Goal: Task Accomplishment & Management: Manage account settings

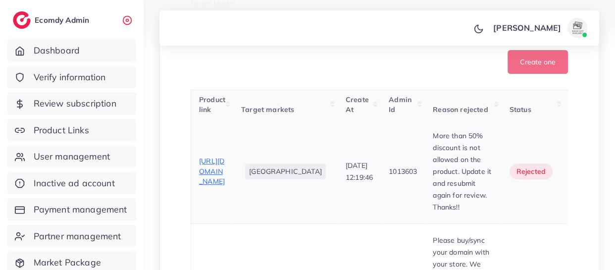
scroll to position [348, 0]
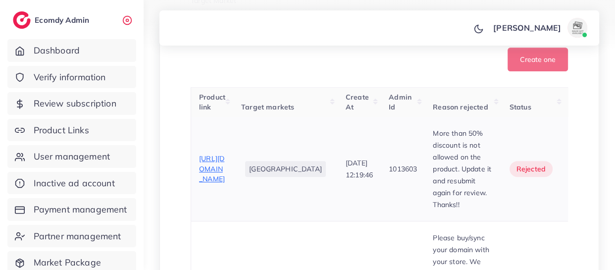
click at [202, 183] on span "https://nakshshawls.com/collections/winter-collection" at bounding box center [212, 168] width 26 height 29
click at [584, 172] on icon "button" at bounding box center [588, 169] width 8 height 8
click at [542, 198] on span "Approve" at bounding box center [558, 198] width 33 height 10
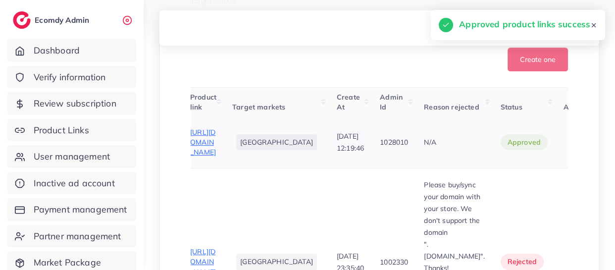
scroll to position [0, 12]
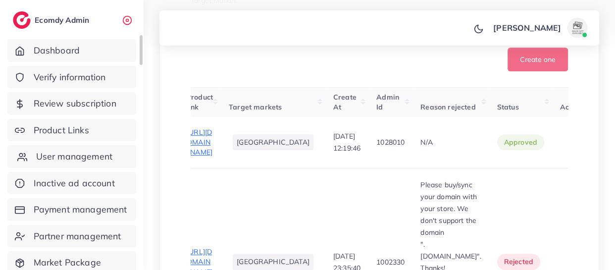
click at [77, 150] on span "User management" at bounding box center [74, 156] width 76 height 13
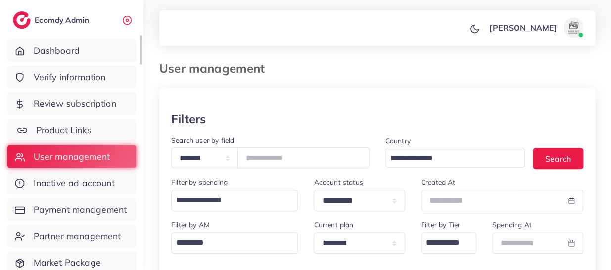
click at [78, 119] on link "Product Links" at bounding box center [71, 130] width 129 height 23
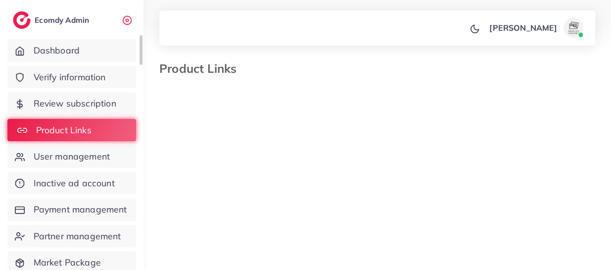
select select "*********"
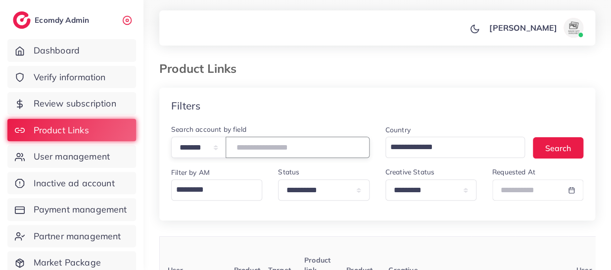
click at [287, 147] on input "number" at bounding box center [298, 147] width 144 height 21
type input "*******"
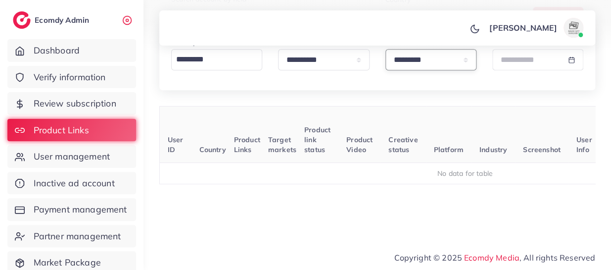
click at [468, 64] on select "**********" at bounding box center [430, 59] width 91 height 21
select select
click at [385, 49] on select "**********" at bounding box center [430, 59] width 91 height 21
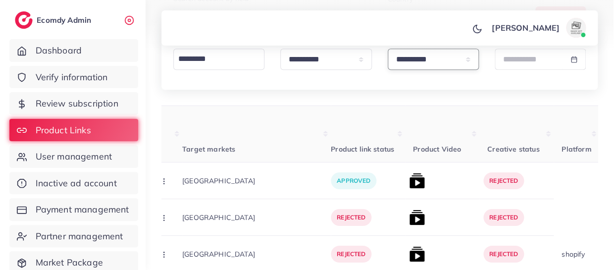
scroll to position [0, 303]
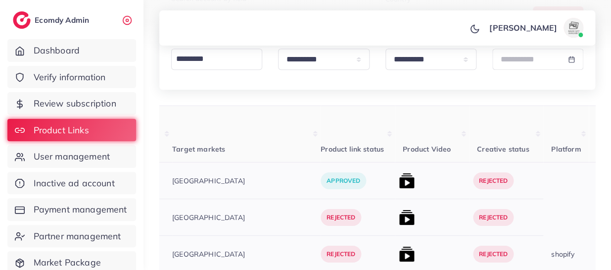
click at [399, 184] on img at bounding box center [407, 181] width 16 height 16
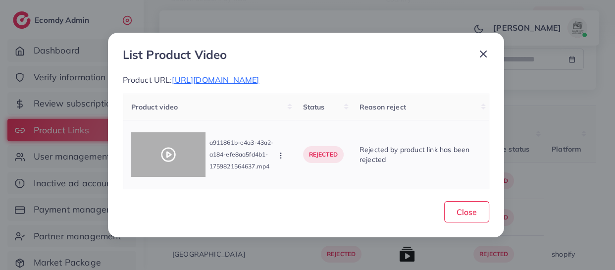
click at [193, 153] on div at bounding box center [168, 154] width 74 height 45
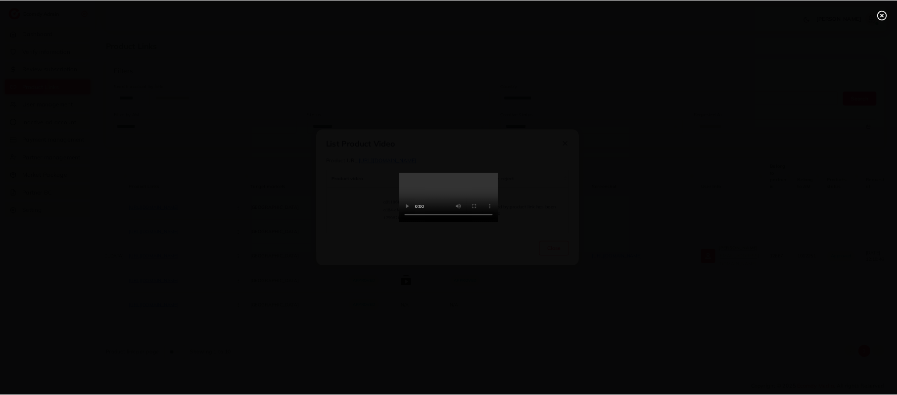
scroll to position [0, 0]
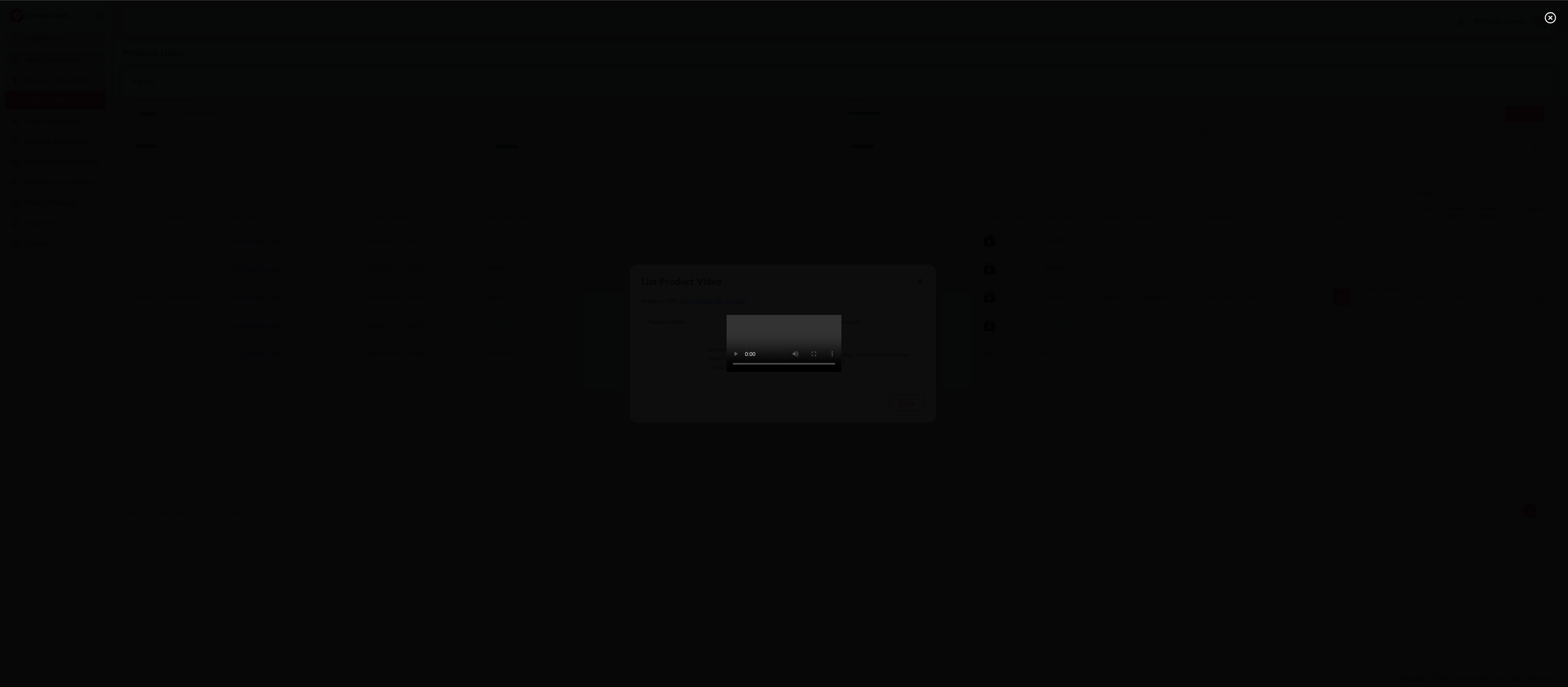
click at [475, 208] on div at bounding box center [784, 343] width 1568 height 687
click at [475, 21] on icon at bounding box center [1550, 18] width 12 height 12
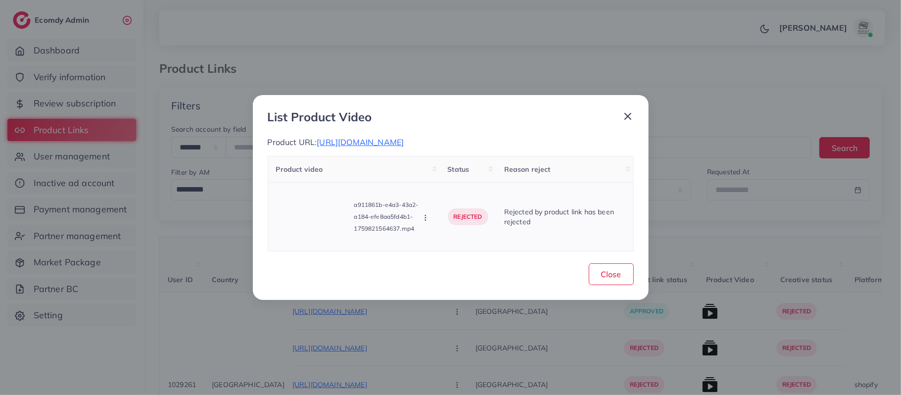
click at [426, 219] on icon "button" at bounding box center [426, 218] width 8 height 8
click at [436, 175] on icon at bounding box center [434, 174] width 7 height 7
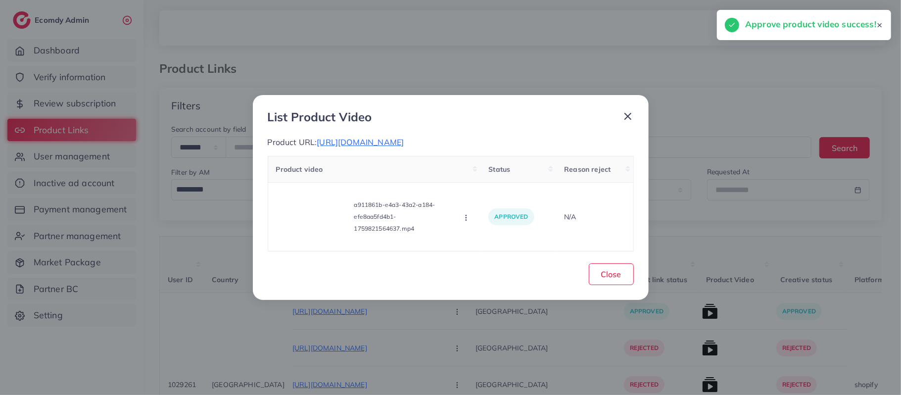
click at [614, 117] on div at bounding box center [624, 119] width 20 height 18
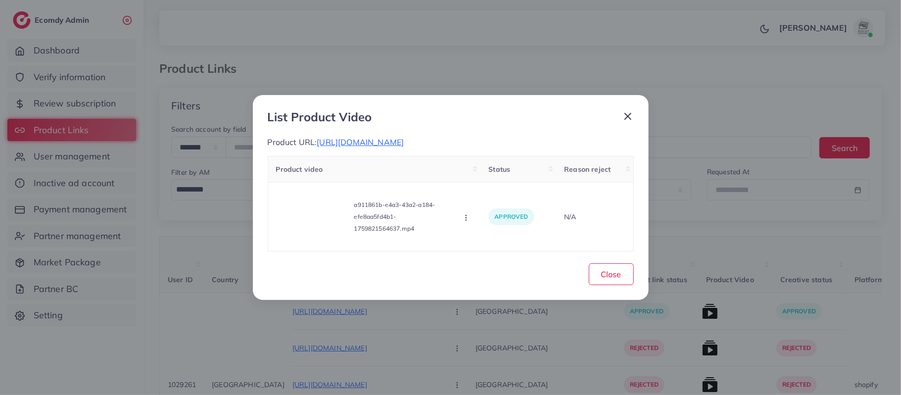
click at [614, 117] on icon at bounding box center [628, 116] width 12 height 12
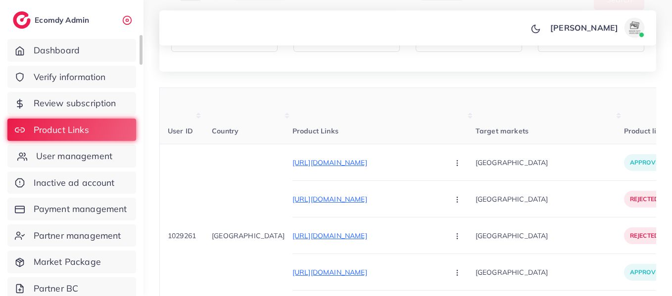
click at [78, 149] on link "User management" at bounding box center [71, 156] width 129 height 23
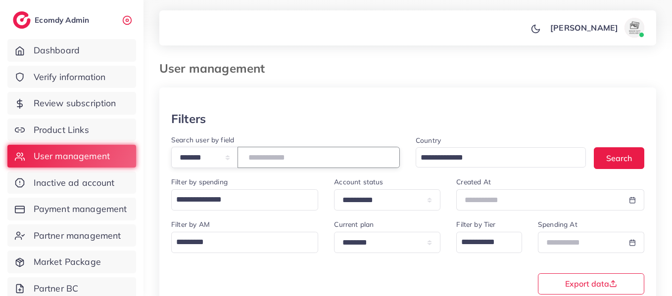
click at [323, 161] on input "number" at bounding box center [319, 157] width 162 height 21
type input "*******"
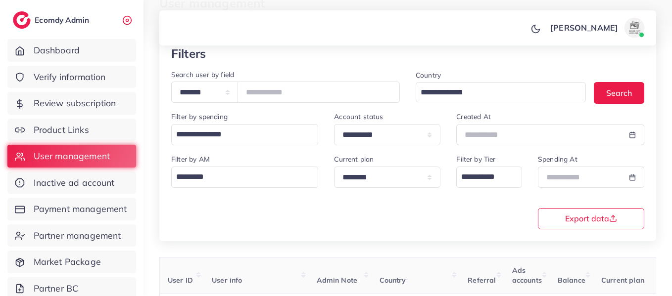
scroll to position [177, 0]
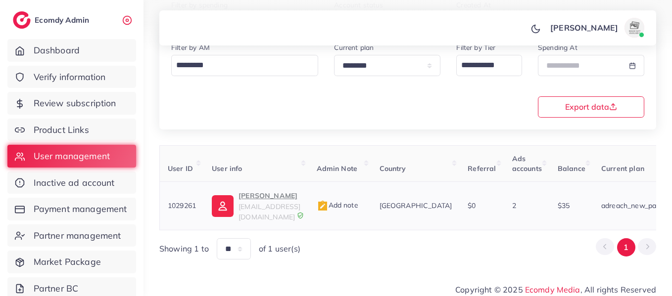
click at [265, 191] on p "[PERSON_NAME]" at bounding box center [269, 196] width 62 height 12
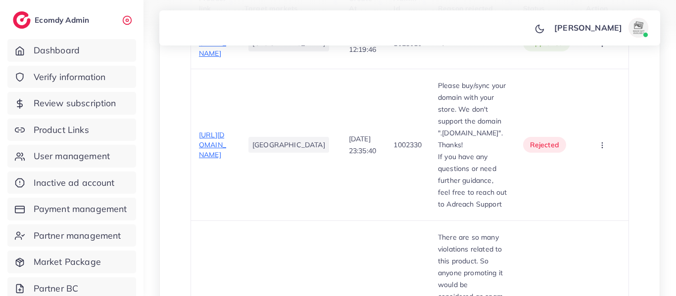
scroll to position [418, 0]
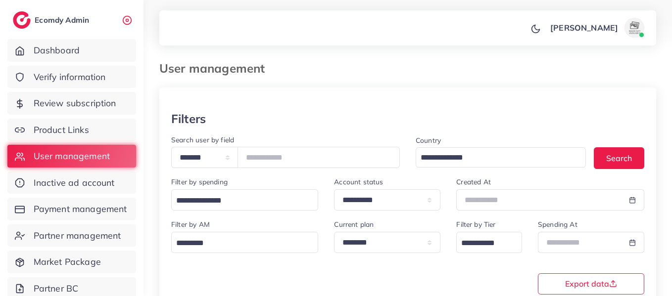
scroll to position [177, 0]
